Goal: Check status: Check status

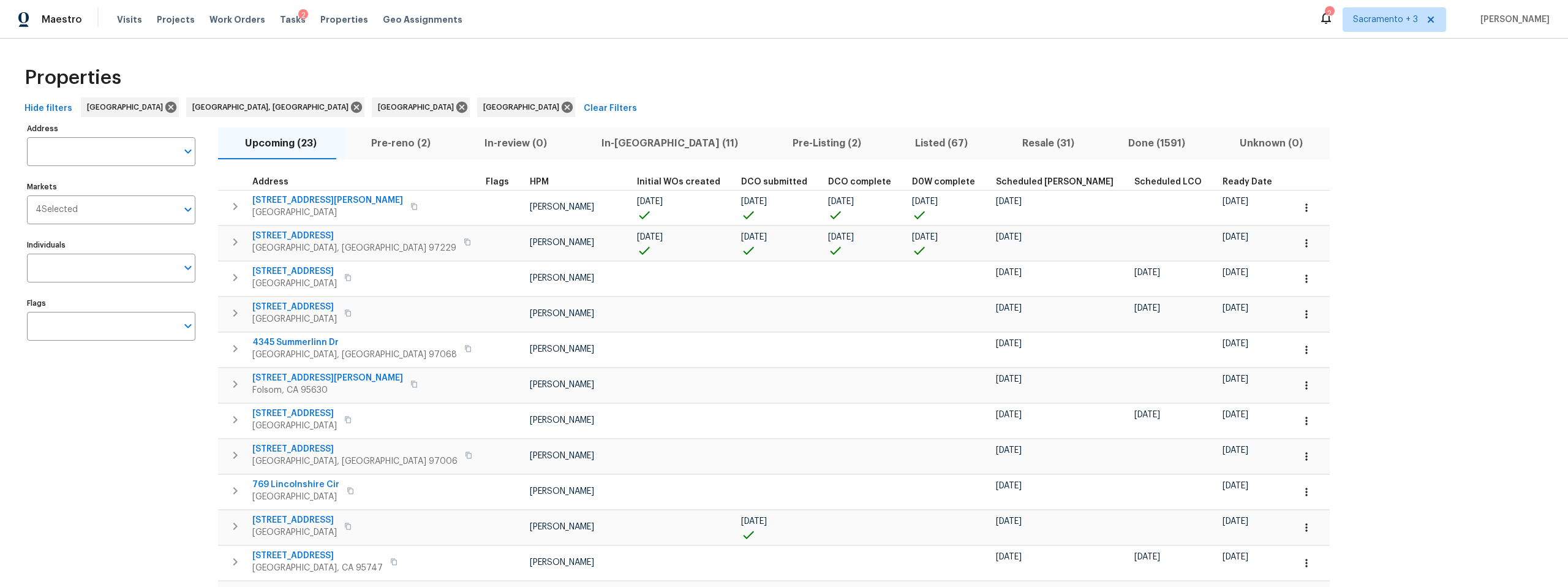
click at [399, 140] on span "Pre-reno (2)" at bounding box center [401, 143] width 99 height 17
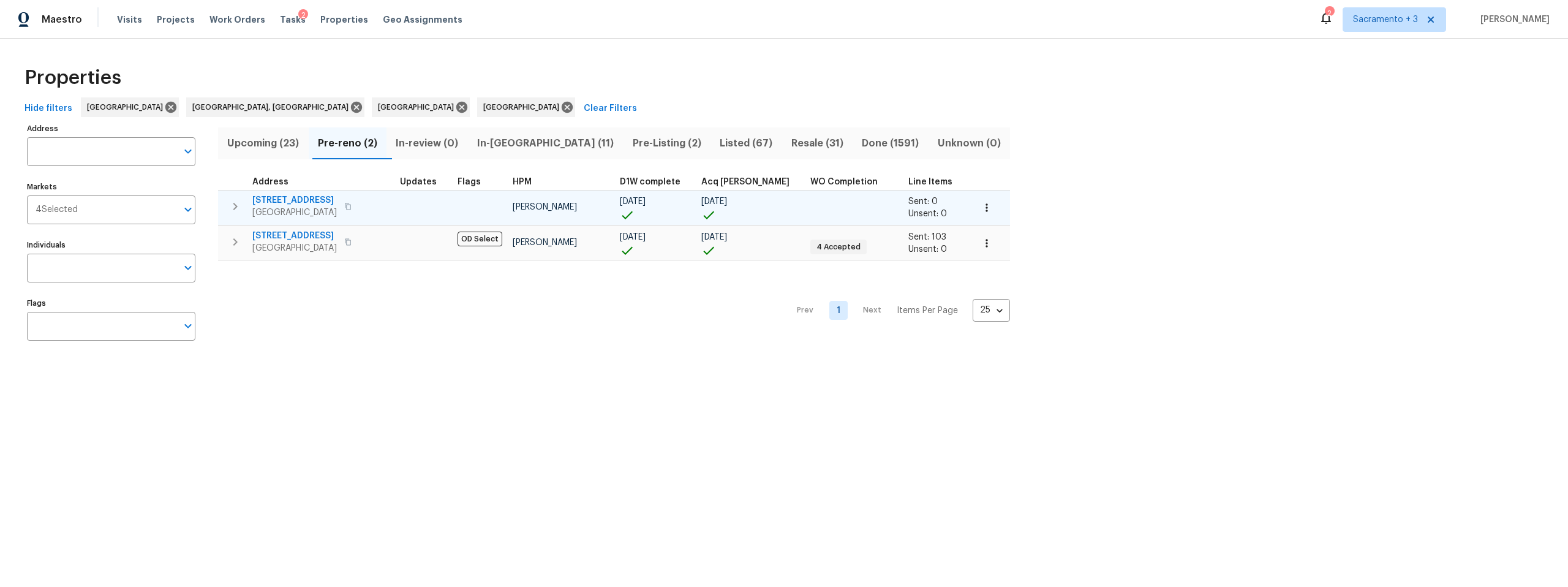
click at [294, 194] on span "15556 Topspin Way" at bounding box center [295, 201] width 84 height 12
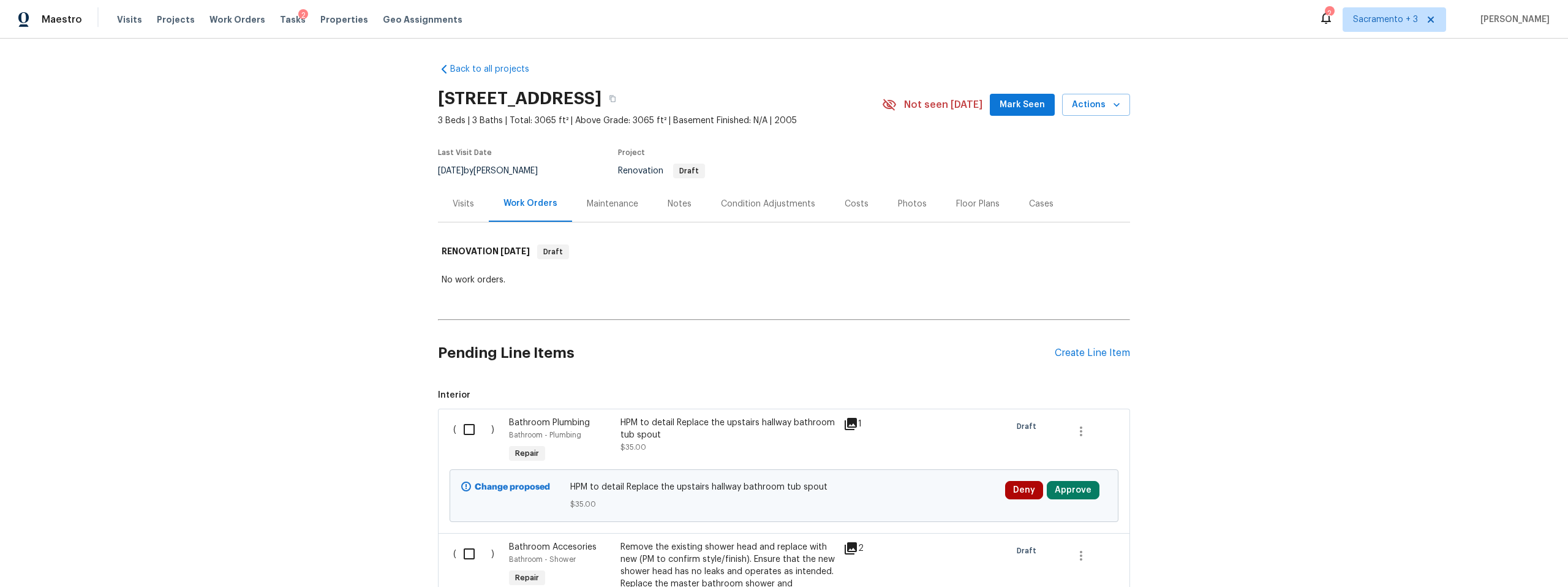
click at [686, 207] on div "Notes" at bounding box center [679, 204] width 53 height 36
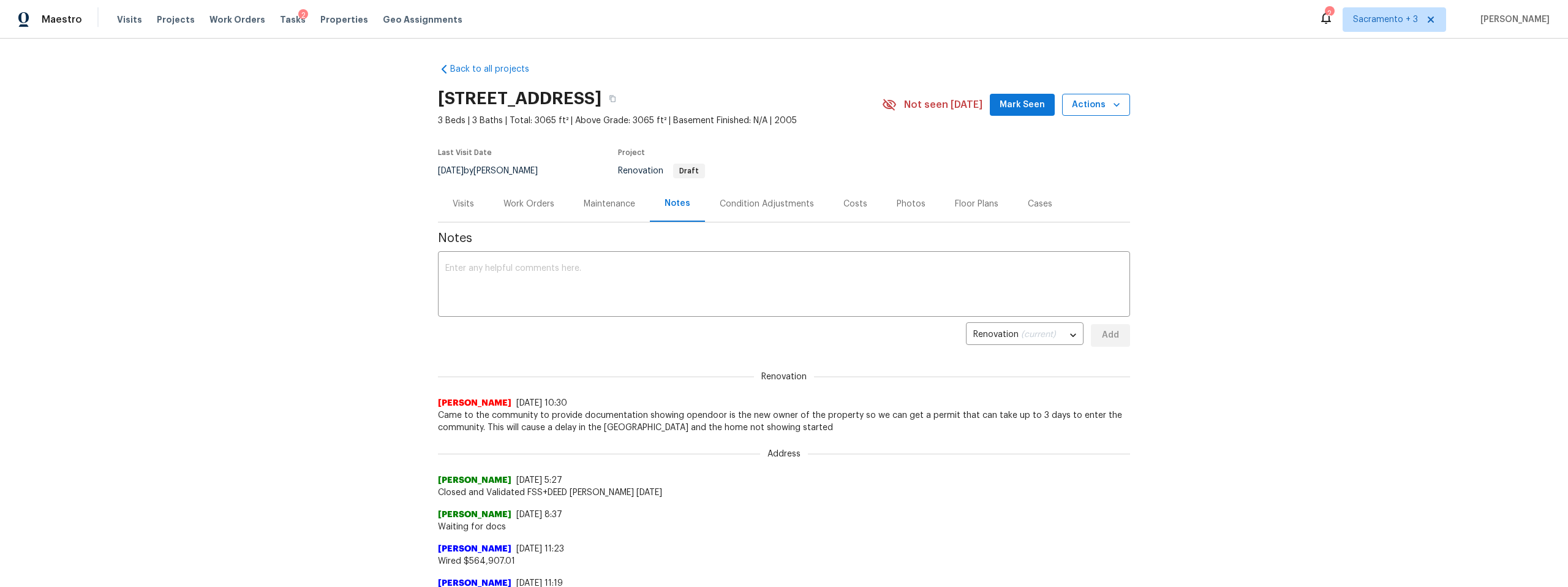
click at [1112, 101] on icon "button" at bounding box center [1116, 104] width 12 height 12
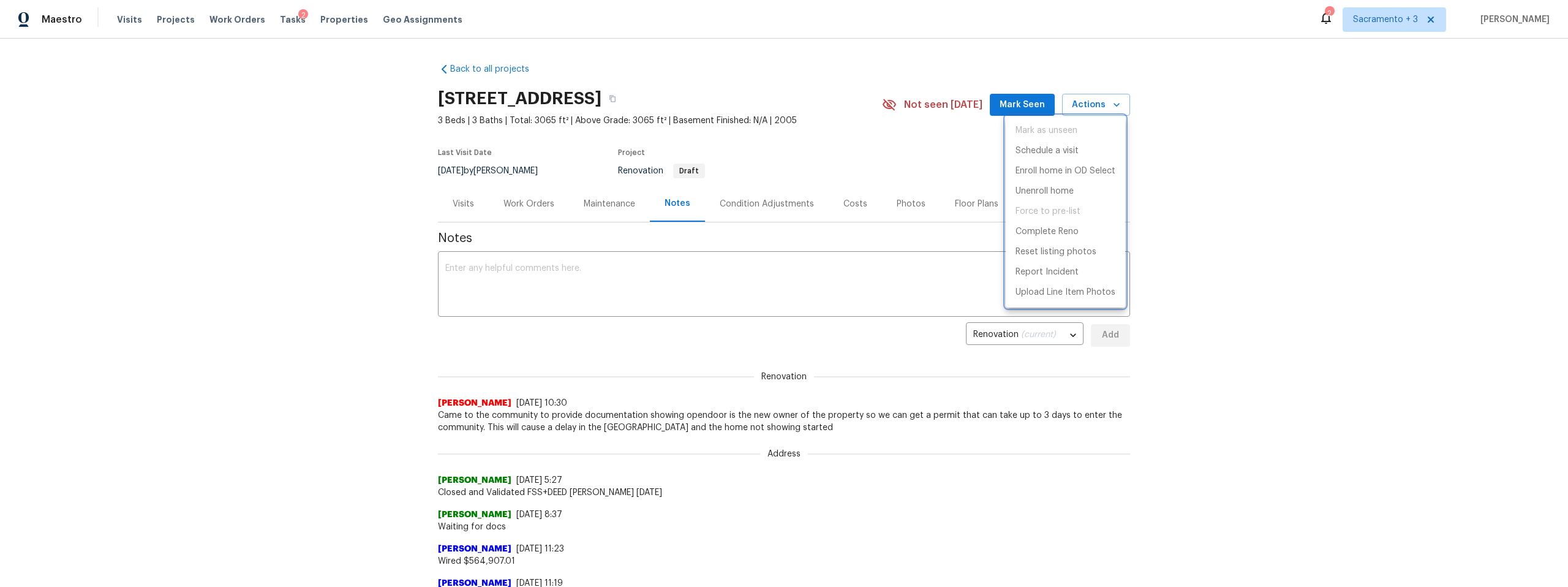
click at [832, 95] on div at bounding box center [784, 294] width 1568 height 587
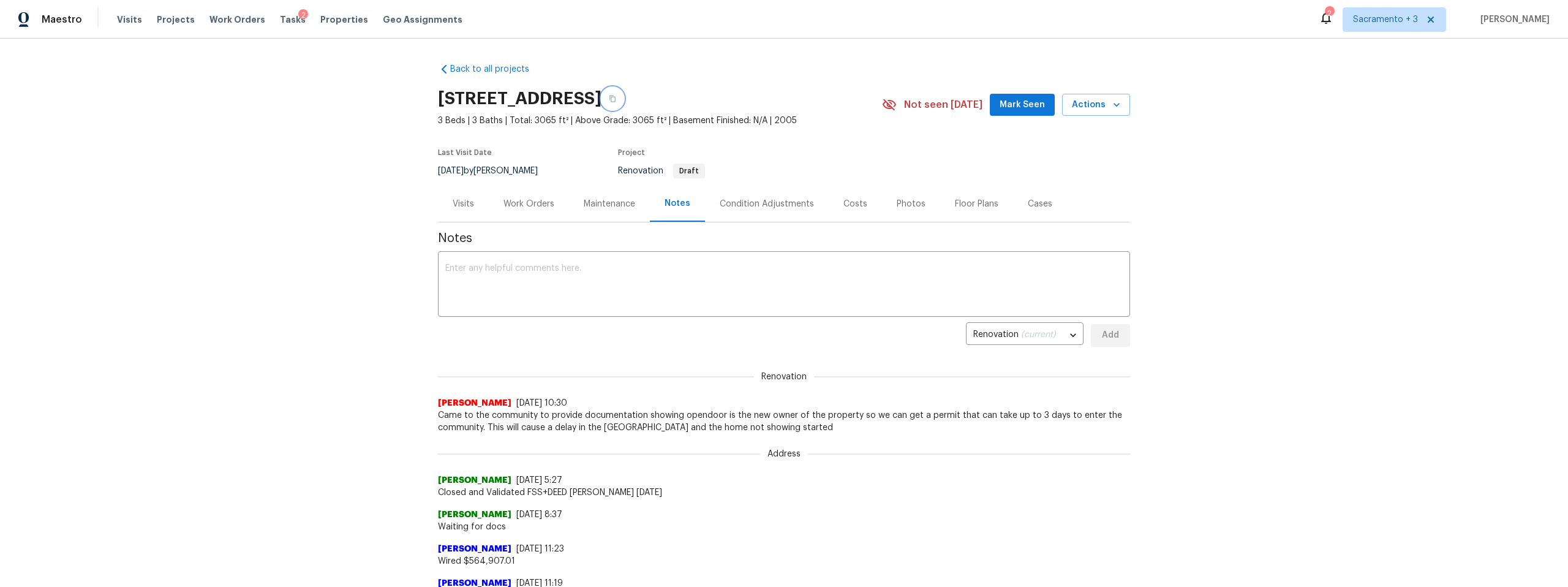
click at [616, 101] on icon "button" at bounding box center [613, 99] width 8 height 8
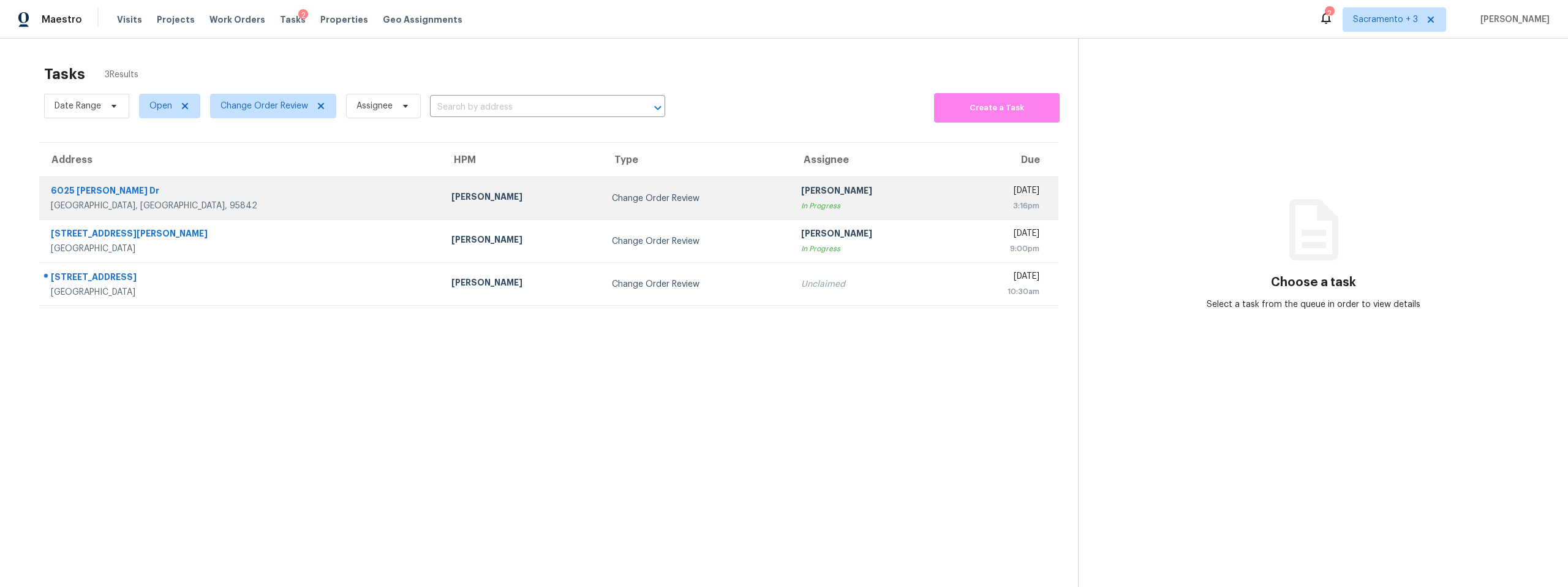
click at [106, 213] on td "6025 Brett Dr Sacramento, CA, 95842" at bounding box center [240, 199] width 402 height 43
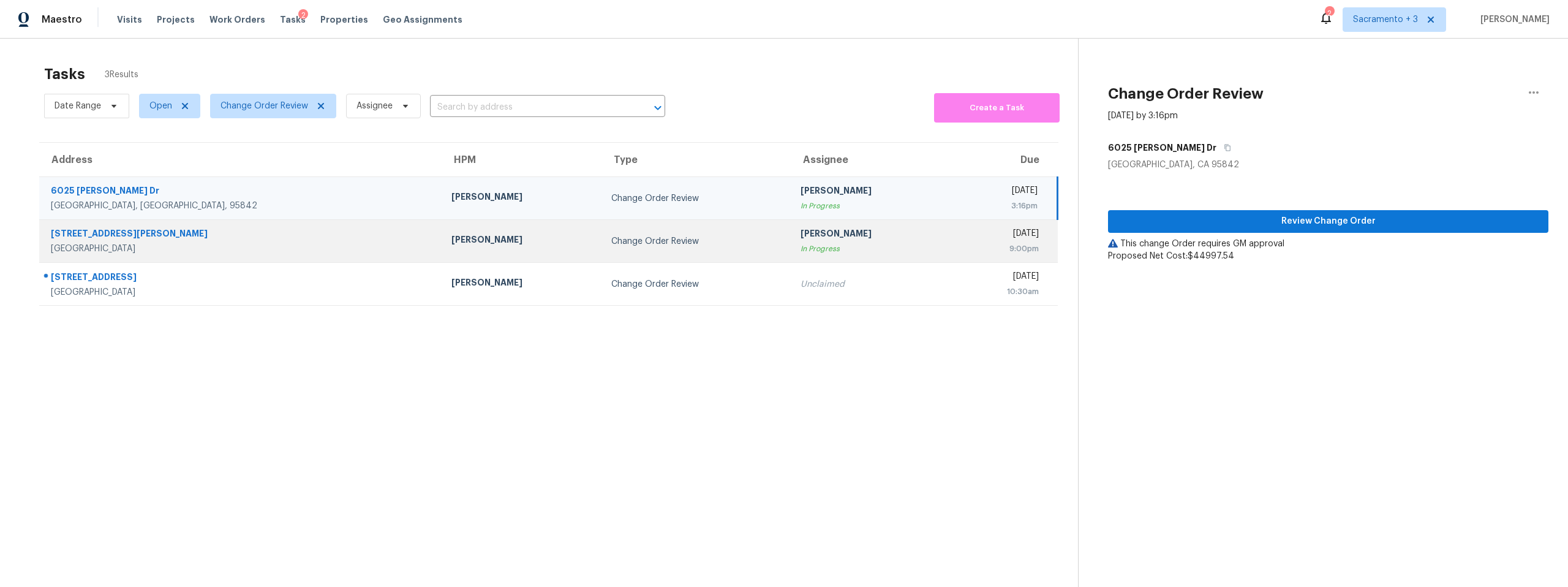
click at [117, 232] on div "2156 Cecilia Way" at bounding box center [241, 235] width 381 height 15
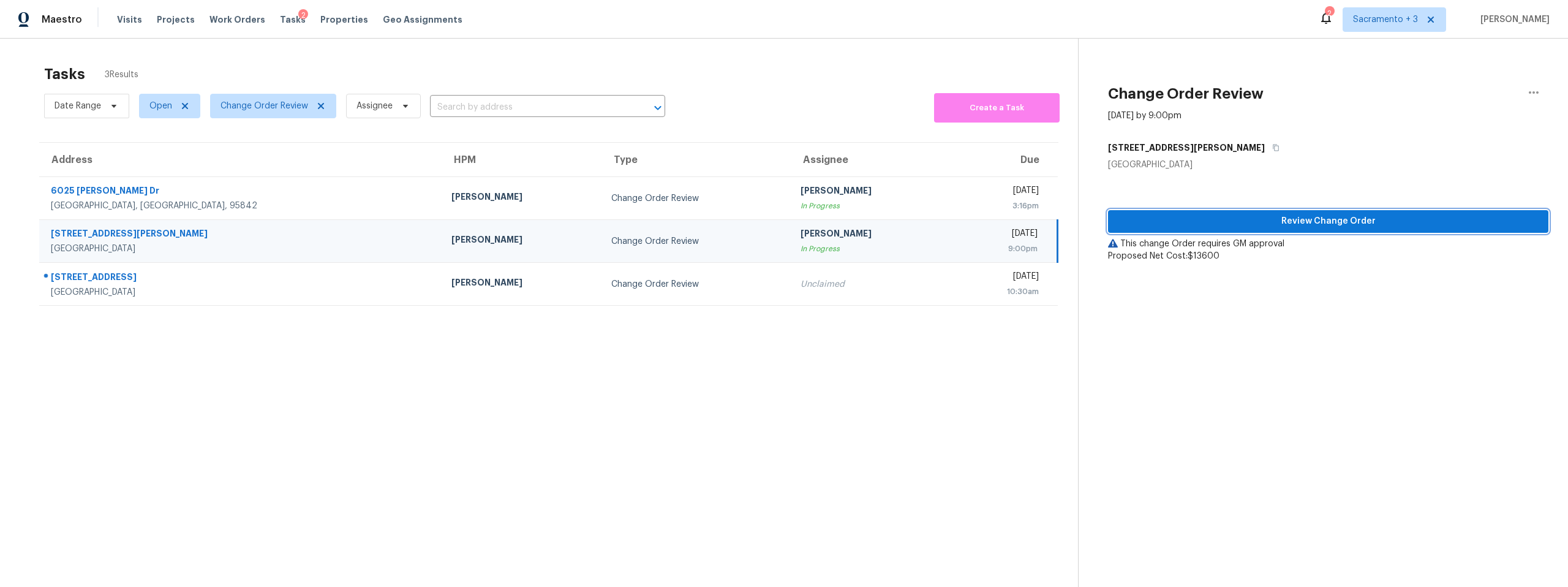
click at [1299, 221] on span "Review Change Order" at bounding box center [1328, 221] width 421 height 15
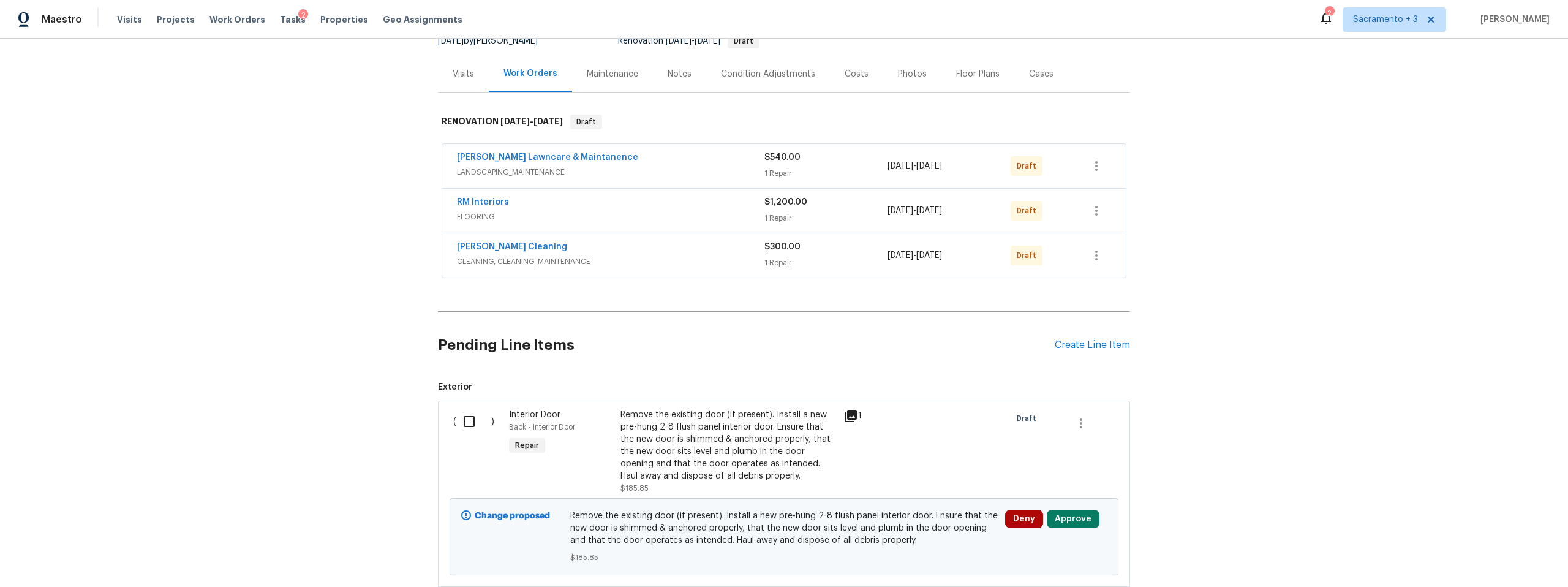
scroll to position [131, 0]
click at [752, 265] on span "CLEANING, CLEANING_MAINTENANCE" at bounding box center [610, 261] width 307 height 12
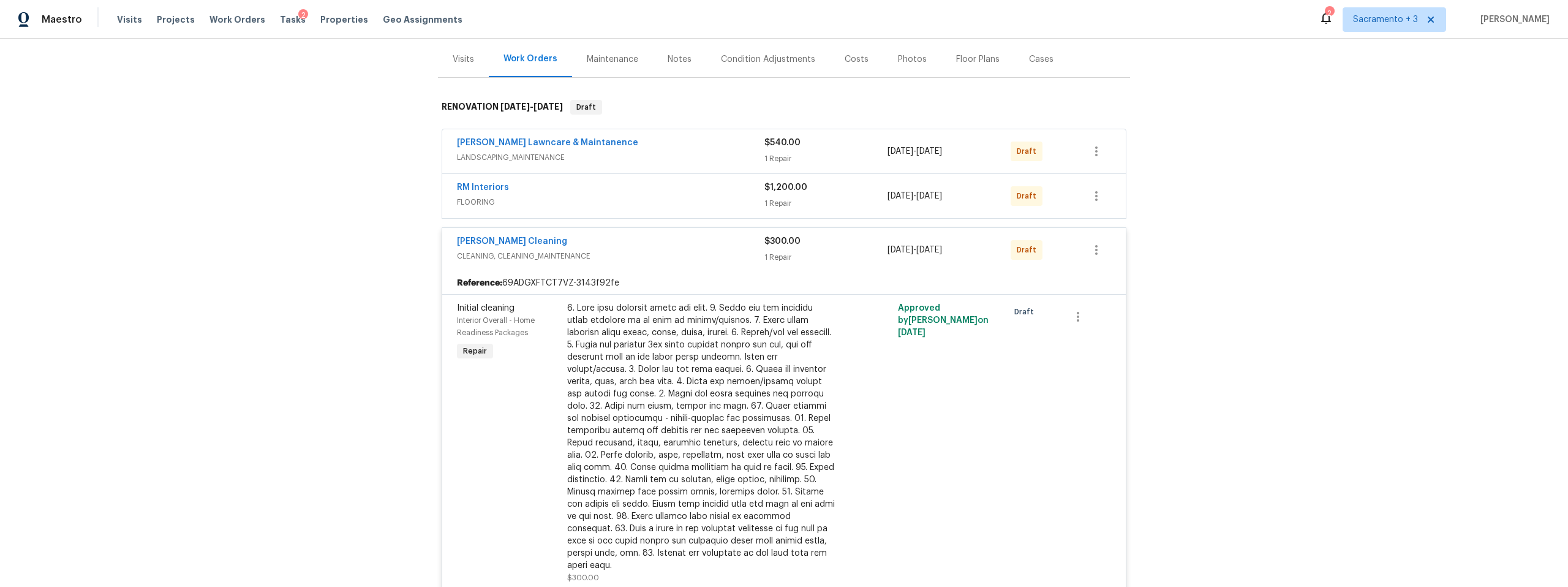
scroll to position [0, 0]
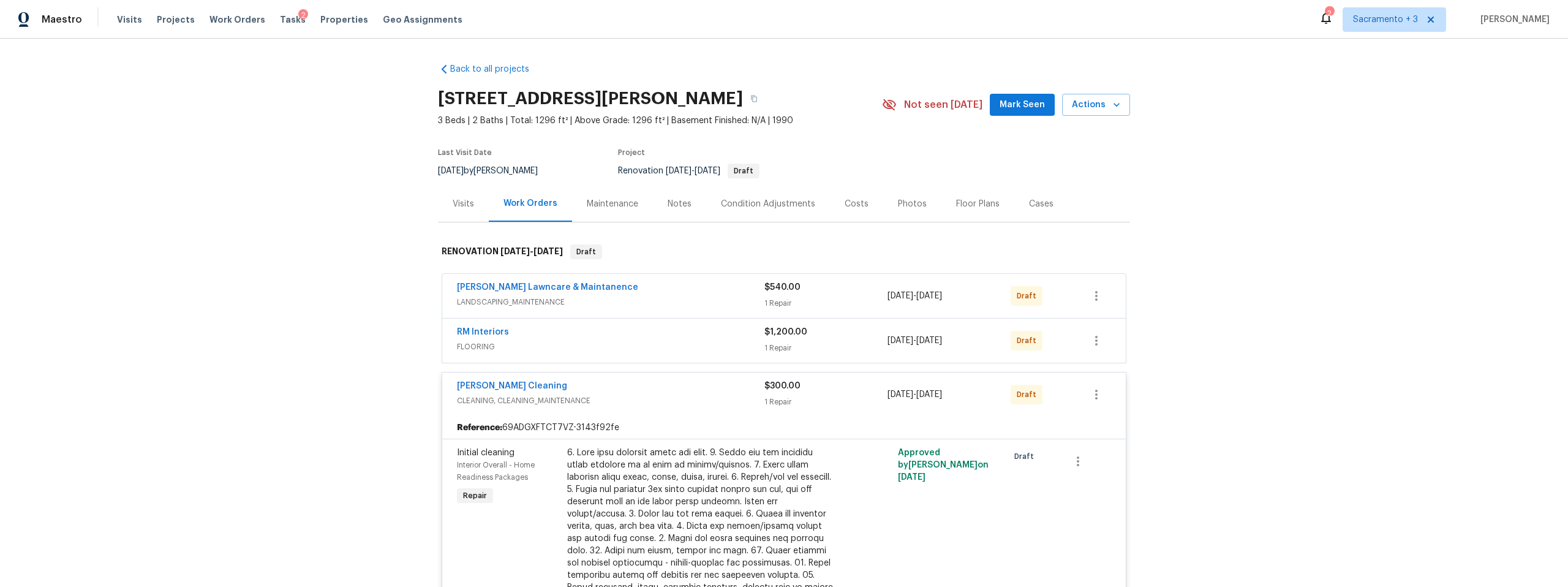
click at [848, 207] on div "Costs" at bounding box center [856, 204] width 24 height 12
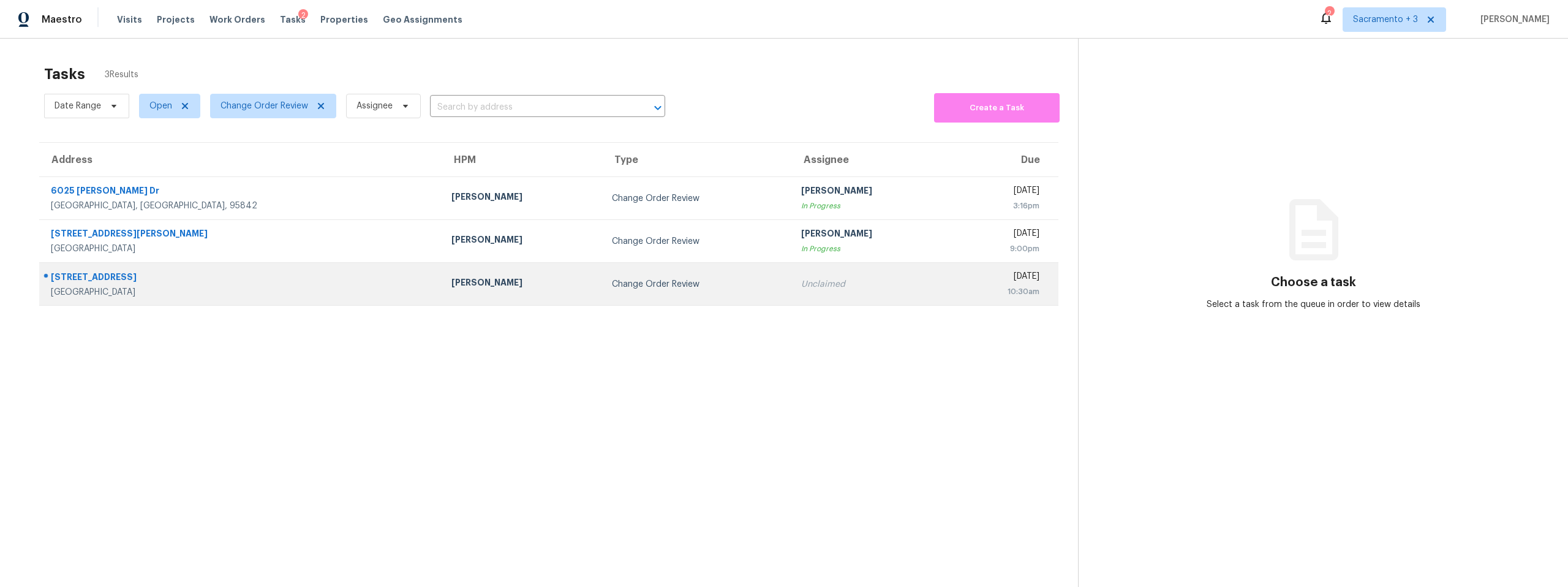
click at [102, 272] on div "[STREET_ADDRESS]" at bounding box center [241, 279] width 381 height 15
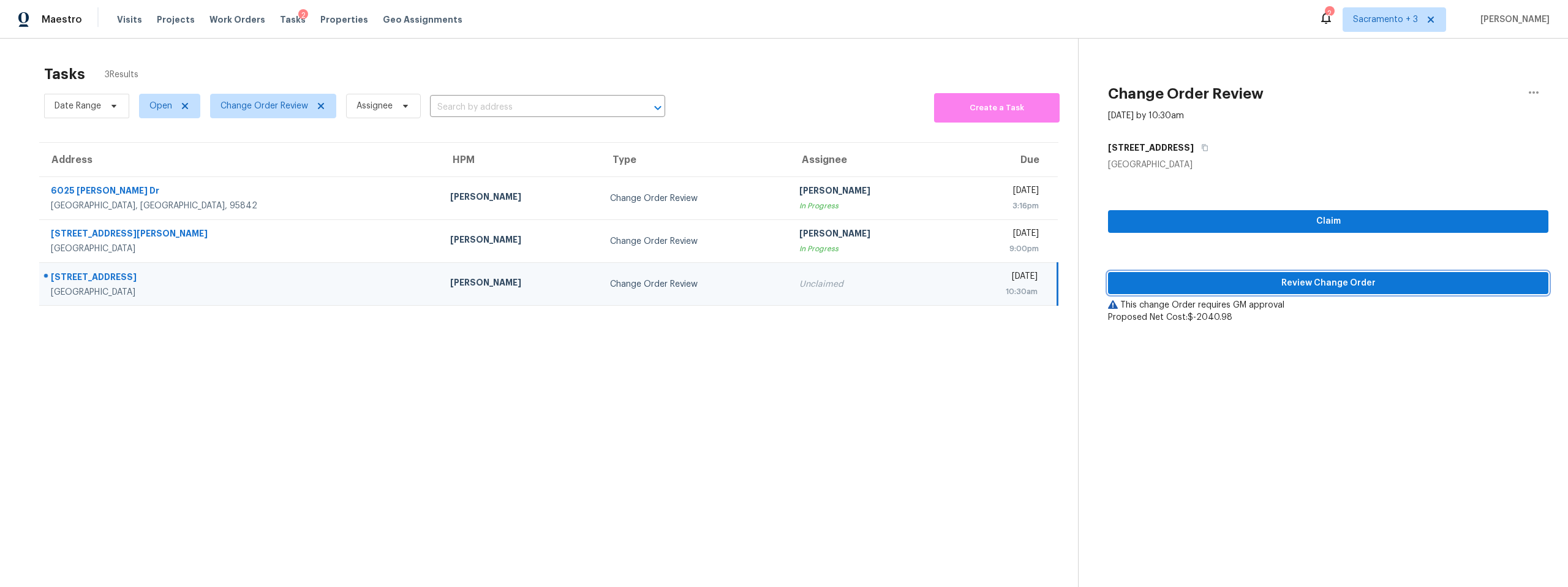
click at [1329, 284] on span "Review Change Order" at bounding box center [1328, 284] width 421 height 15
